Goal: Task Accomplishment & Management: Complete application form

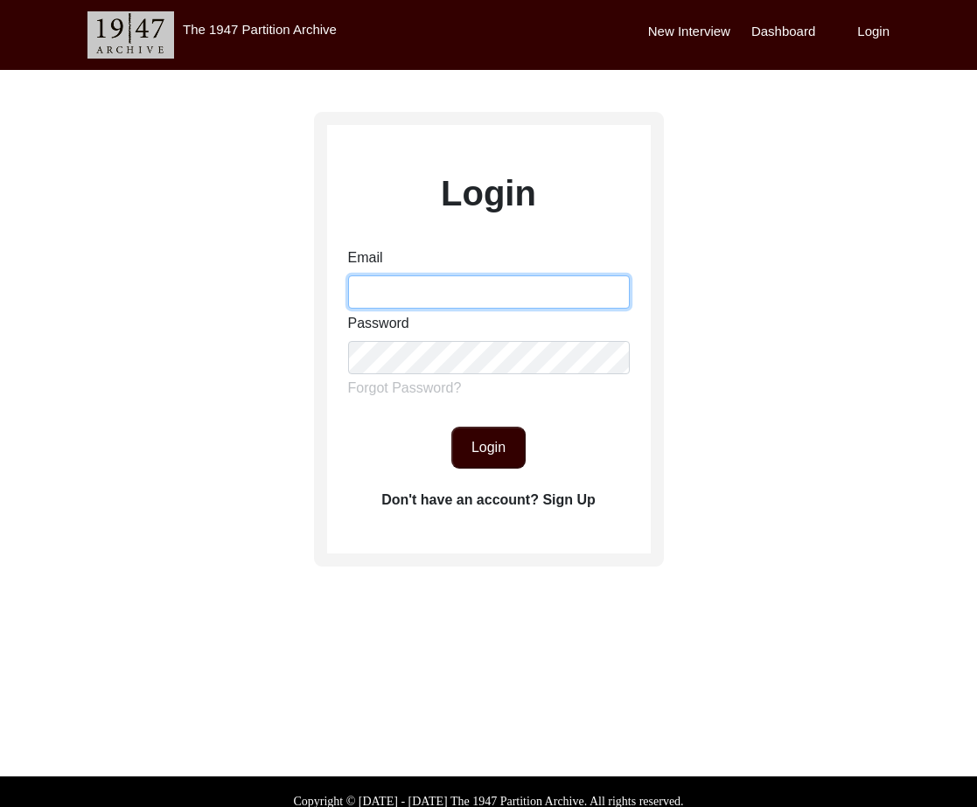
click at [401, 305] on input "Email" at bounding box center [489, 291] width 282 height 33
type input "s"
type input "[EMAIL_ADDRESS][DOMAIN_NAME]"
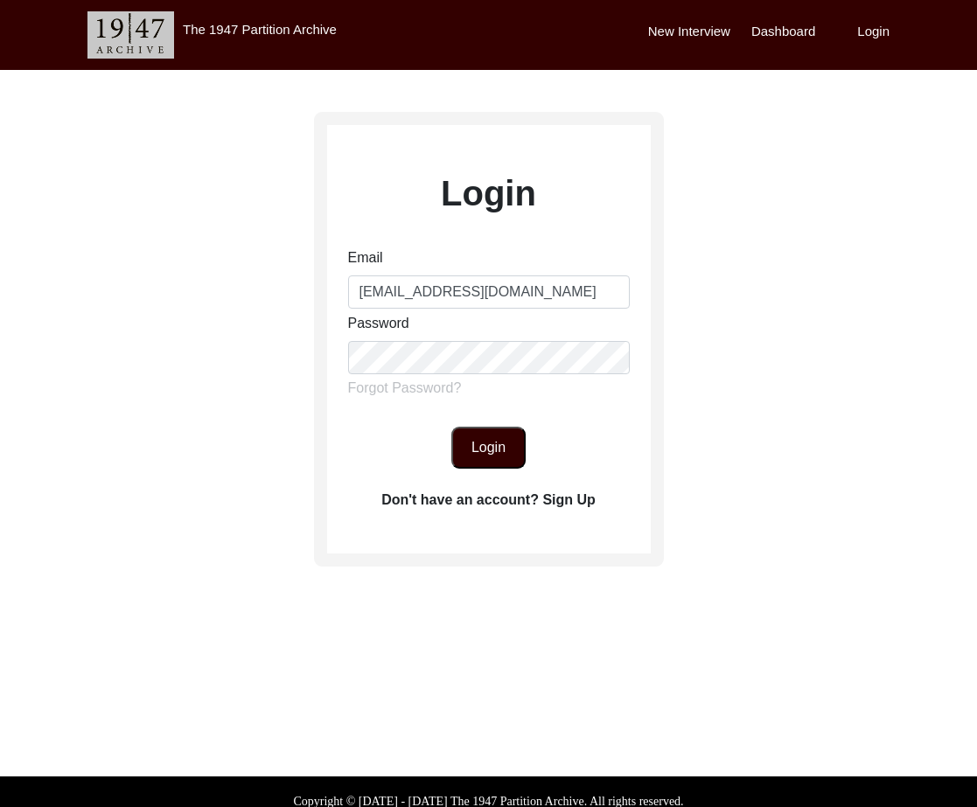
click at [493, 458] on button "Login" at bounding box center [488, 448] width 74 height 42
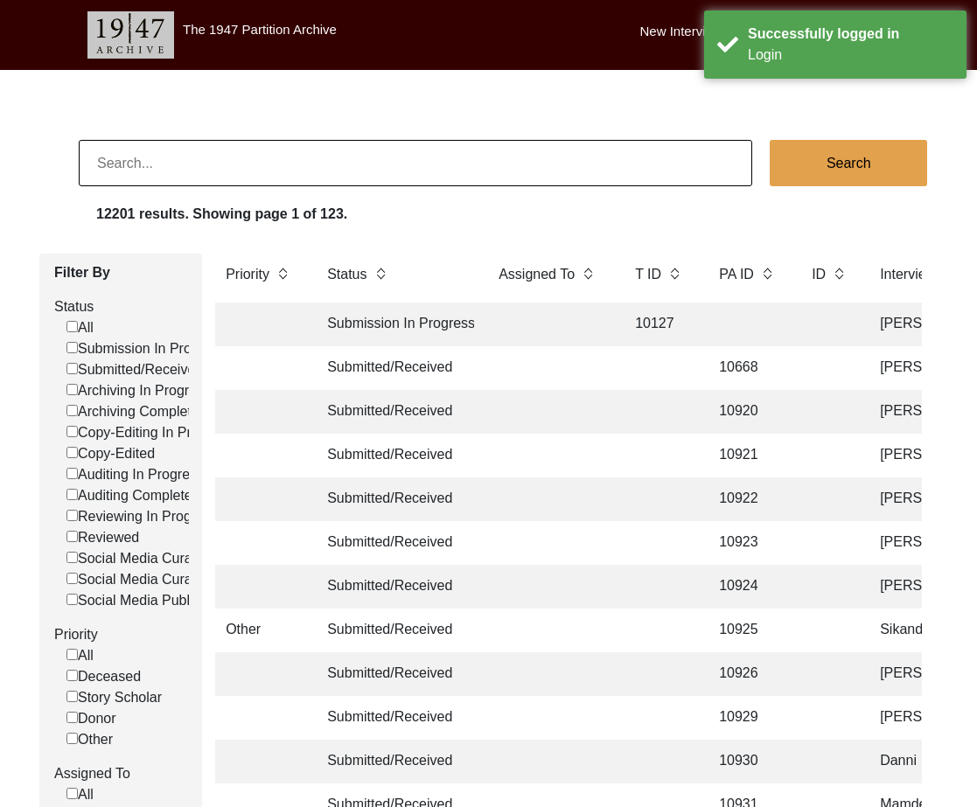
click at [296, 165] on input at bounding box center [415, 163] width 673 height 46
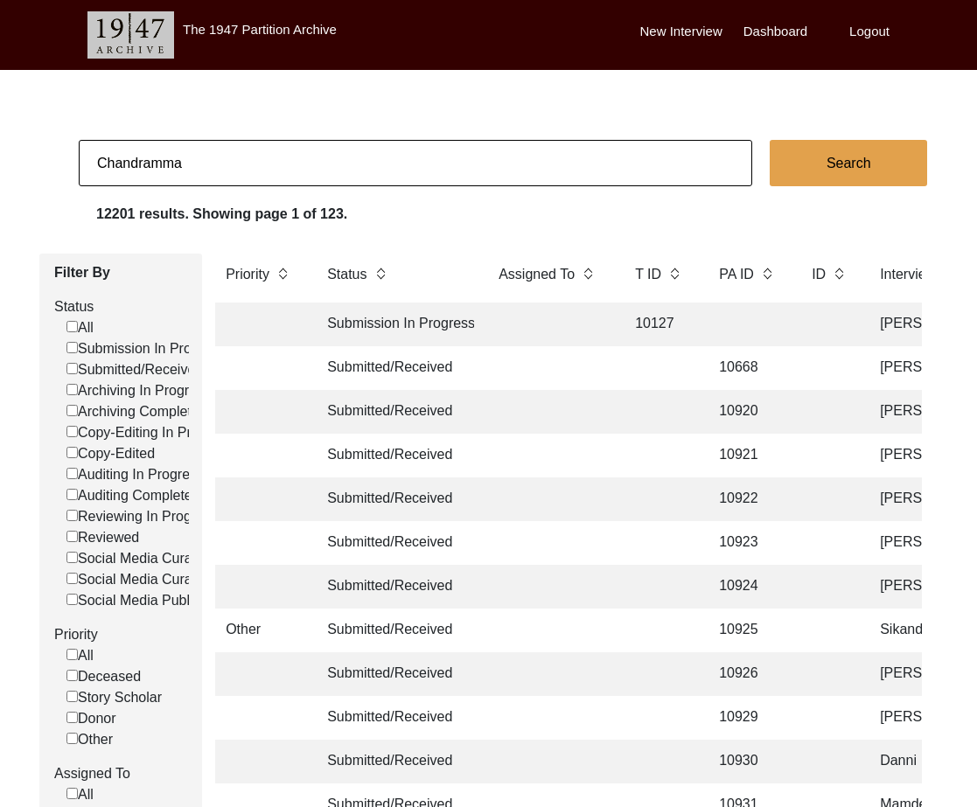
type input "Chandramma"
checkbox input "false"
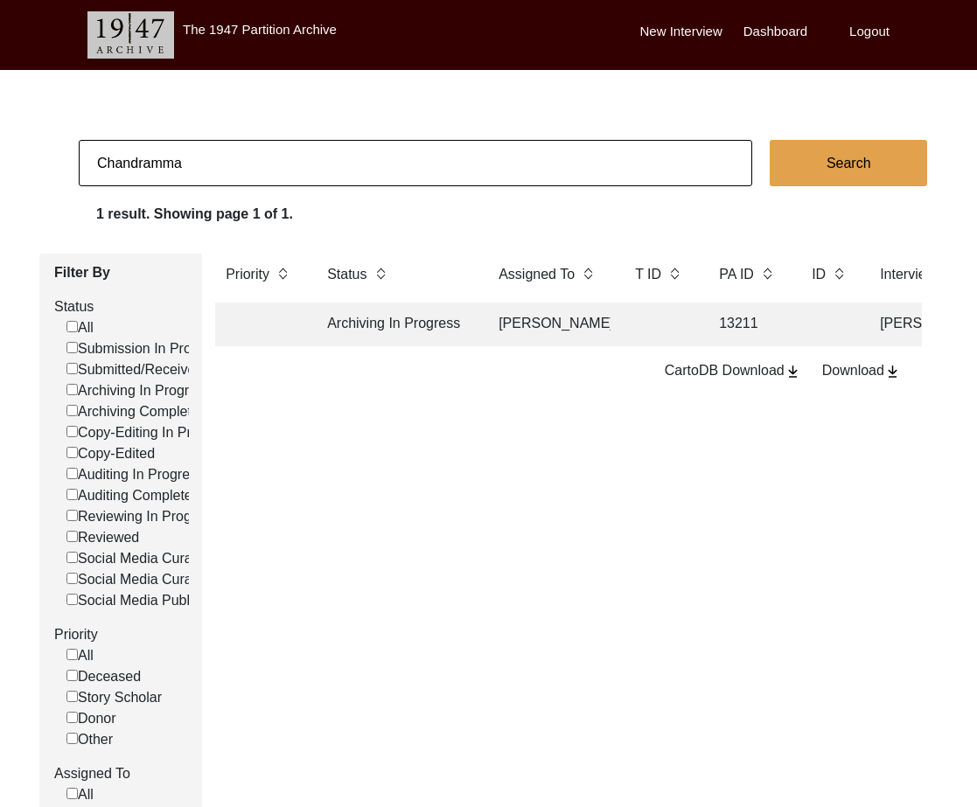
click at [430, 333] on td "Archiving In Progress" at bounding box center [395, 325] width 157 height 44
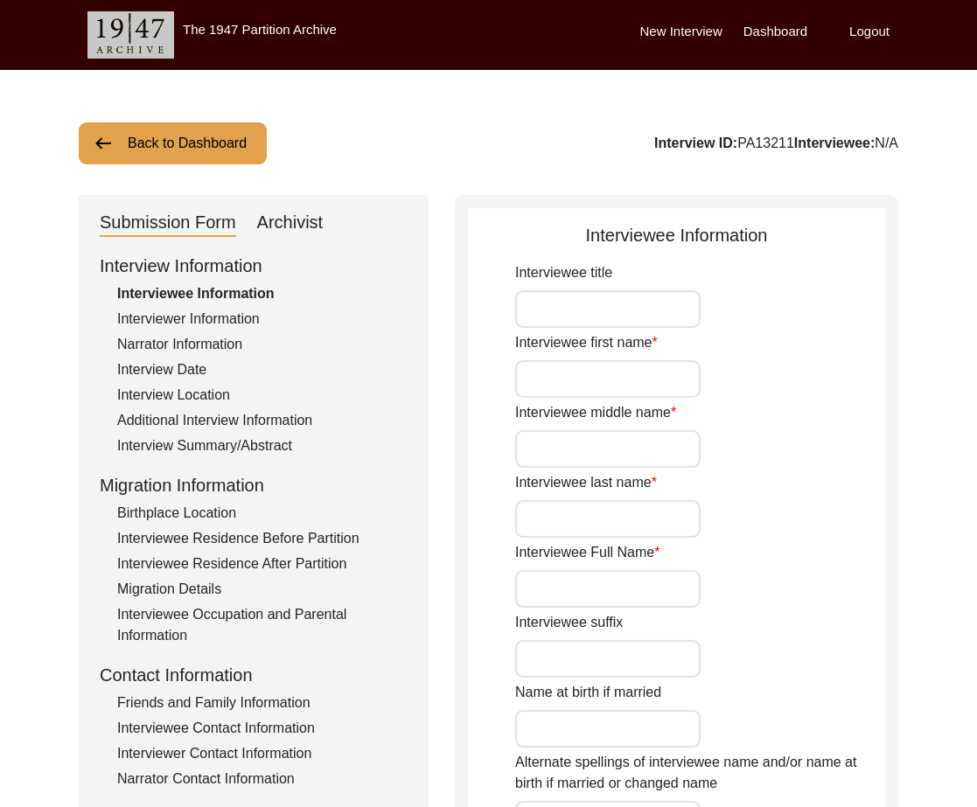
type input "Mrs."
type input "Chandramma"
type input "-"
type input "Leke"
type input "[PERSON_NAME]"
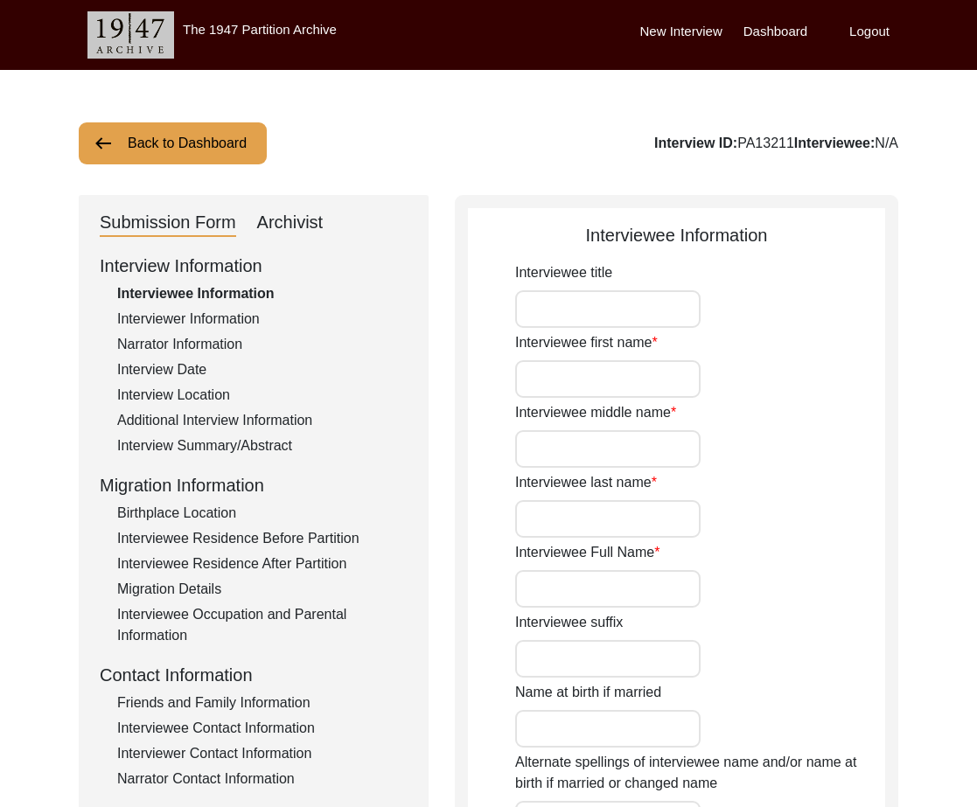
type input "[DATE]"
type input "Her official date of birth in [DEMOGRAPHIC_DATA]. But it is likely she was born…"
type input "76"
type input "[DEMOGRAPHIC_DATA]"
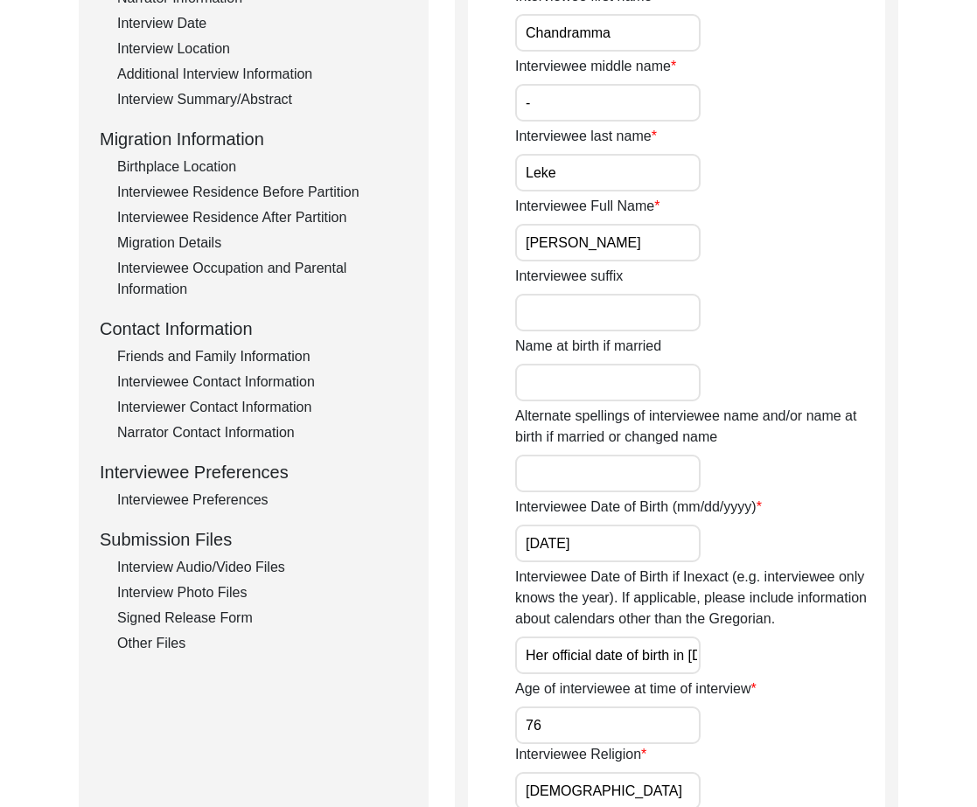
scroll to position [391, 0]
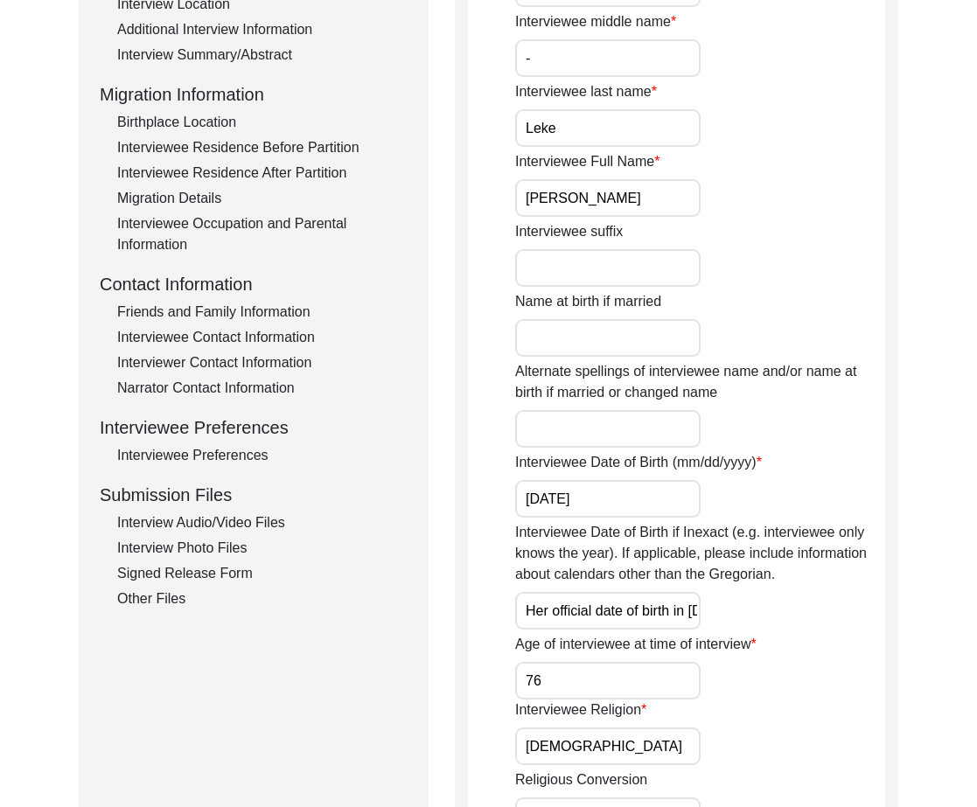
click at [229, 548] on div "Interview Photo Files" at bounding box center [262, 548] width 290 height 21
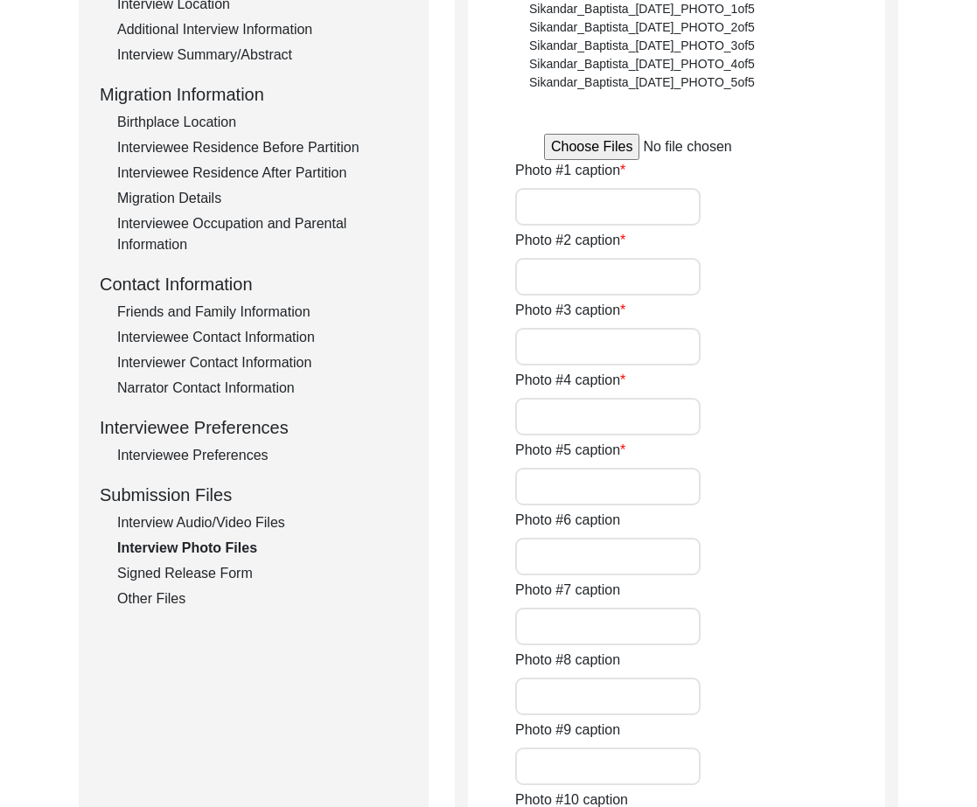
type input "[PERSON_NAME] in interview for 1947 Partition Archive."
type input "[PERSON_NAME] at a wedding."
type input "[PERSON_NAME] during [DATE]."
type input "[PERSON_NAME] with family."
type input "[PERSON_NAME] portrait picture."
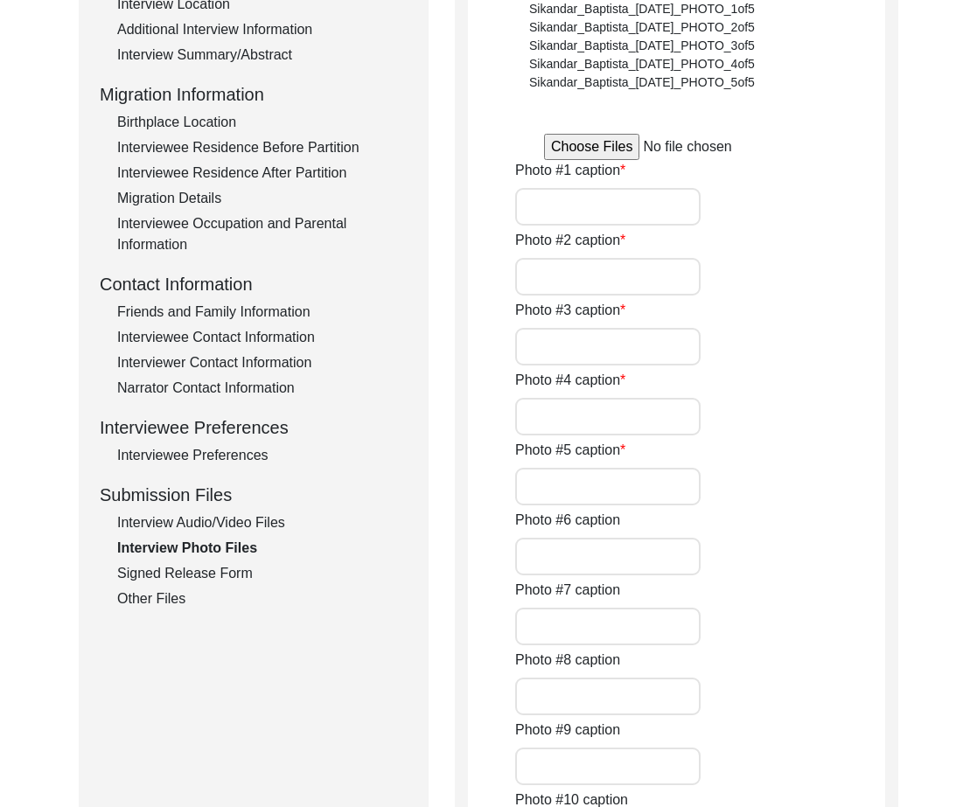
type input "0of5"
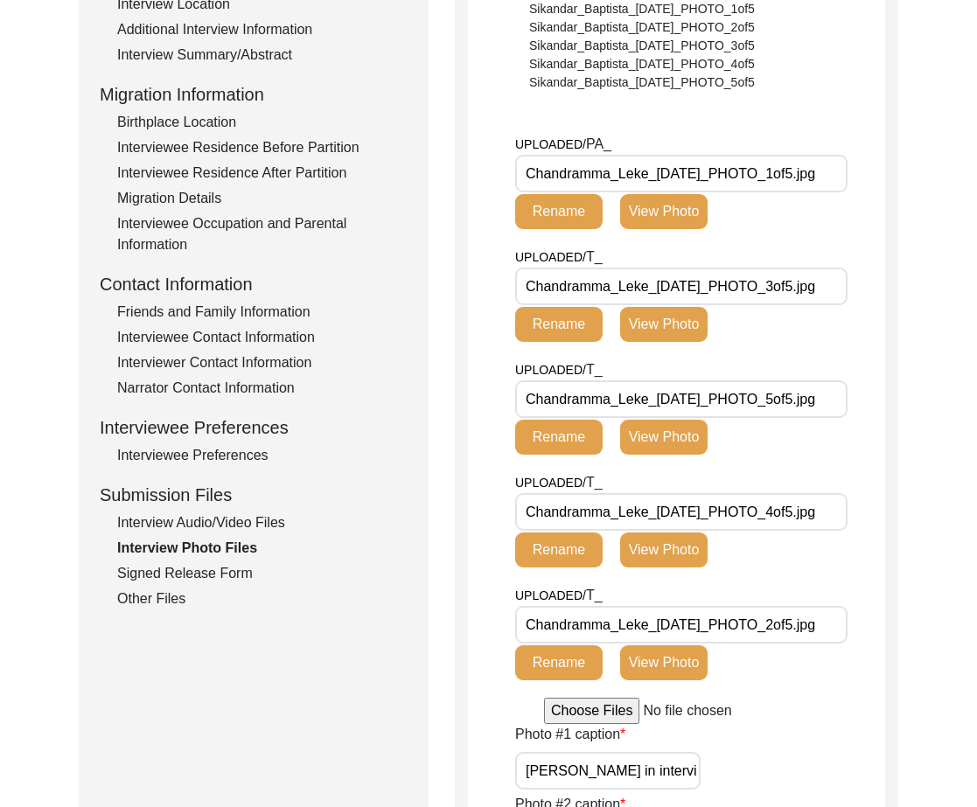
drag, startPoint x: 655, startPoint y: 171, endPoint x: 544, endPoint y: 174, distance: 111.1
click at [519, 172] on input "Chandramma_Leke_[DATE]_PHOTO_1of5.jpg" at bounding box center [681, 174] width 332 height 38
click at [654, 176] on input "Chandramma_Leke_[DATE]_PHOTO_1of5.jpg" at bounding box center [681, 174] width 332 height 38
drag, startPoint x: 649, startPoint y: 171, endPoint x: 251, endPoint y: 168, distance: 397.9
